Goal: Find specific page/section: Find specific page/section

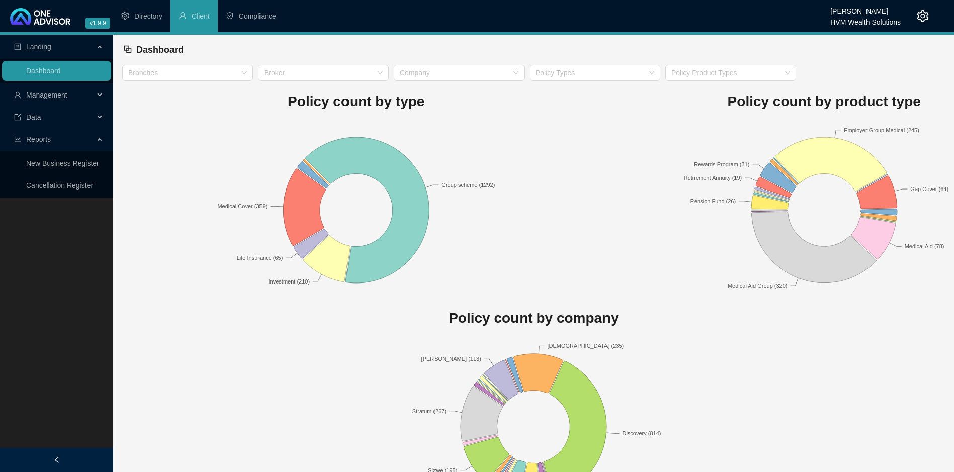
click at [38, 92] on span "Management" at bounding box center [46, 95] width 41 height 8
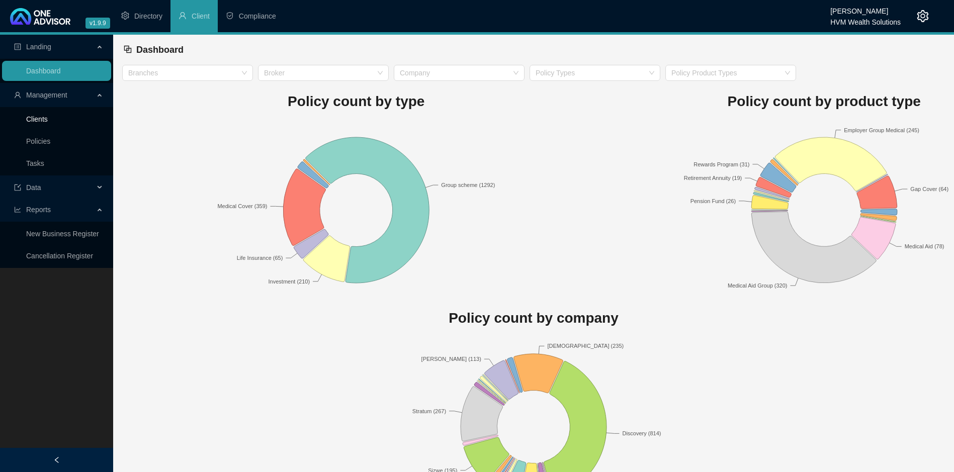
click at [47, 116] on link "Clients" at bounding box center [37, 119] width 22 height 8
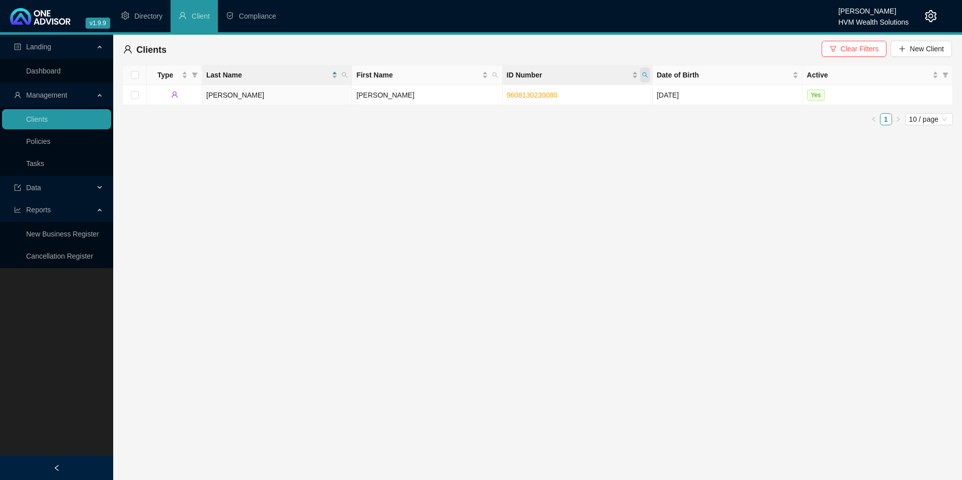
click at [646, 77] on span "ID Number" at bounding box center [645, 74] width 10 height 15
paste input "7108250034083"
click at [574, 117] on span "Search" at bounding box center [580, 114] width 22 height 11
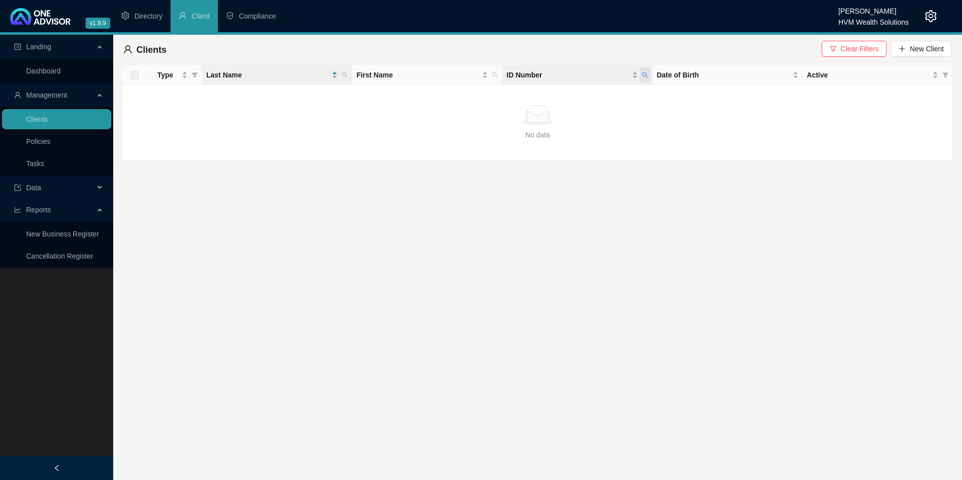
click at [643, 75] on icon "search" at bounding box center [645, 75] width 6 height 6
click at [574, 96] on input "7108250034083" at bounding box center [598, 97] width 95 height 16
type input "7108250034083"
click at [582, 109] on button "Search" at bounding box center [573, 115] width 45 height 12
click at [50, 141] on link "Policies" at bounding box center [38, 141] width 24 height 8
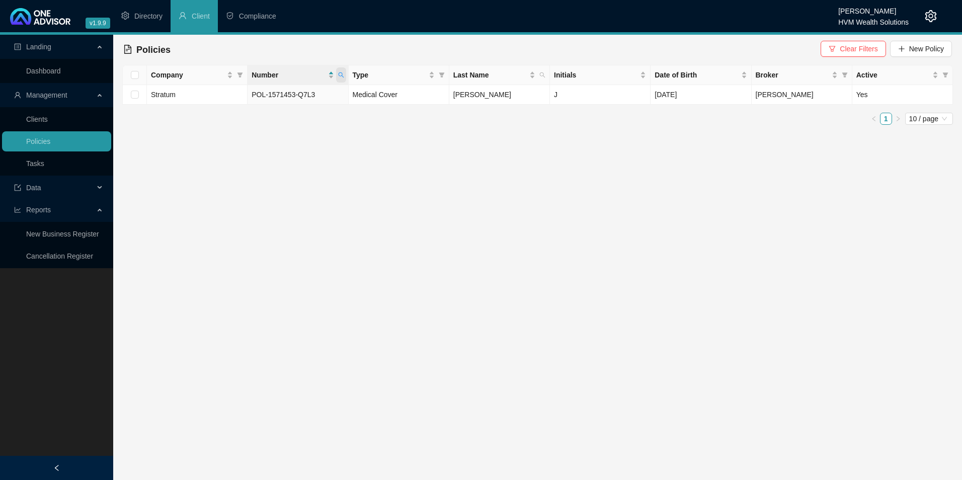
click at [340, 73] on icon "search" at bounding box center [341, 75] width 6 height 6
paste input "381327420"
type input "381327420"
click at [283, 113] on span "Search" at bounding box center [275, 114] width 22 height 11
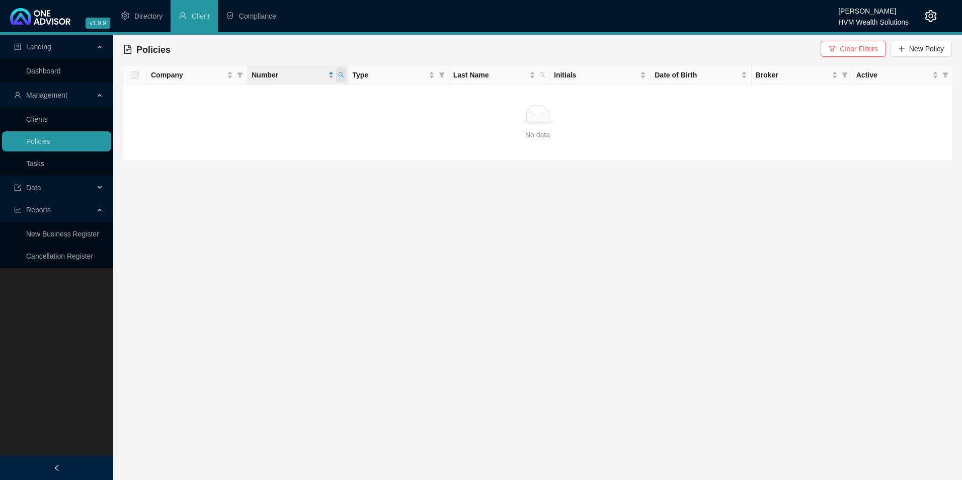
click at [341, 77] on icon "search" at bounding box center [341, 75] width 6 height 6
click at [253, 92] on input "381327420" at bounding box center [294, 97] width 95 height 16
click at [278, 112] on span "Search" at bounding box center [275, 114] width 22 height 11
